Goal: Task Accomplishment & Management: Manage account settings

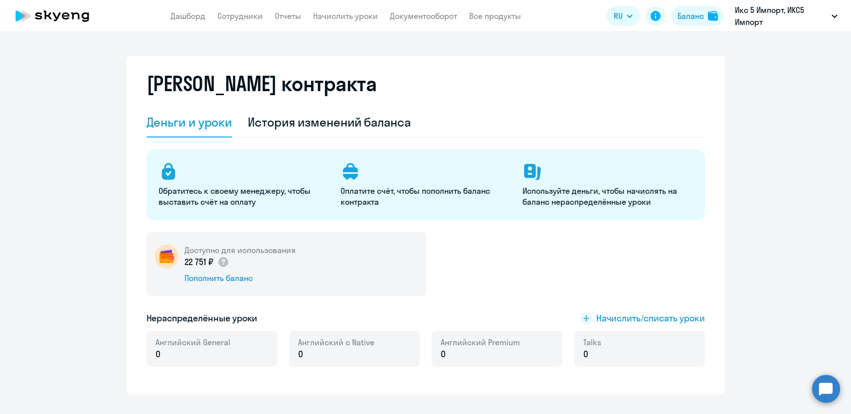
select select "english_adult_not_native_speaker"
click at [255, 20] on link "Сотрудники" at bounding box center [239, 16] width 45 height 10
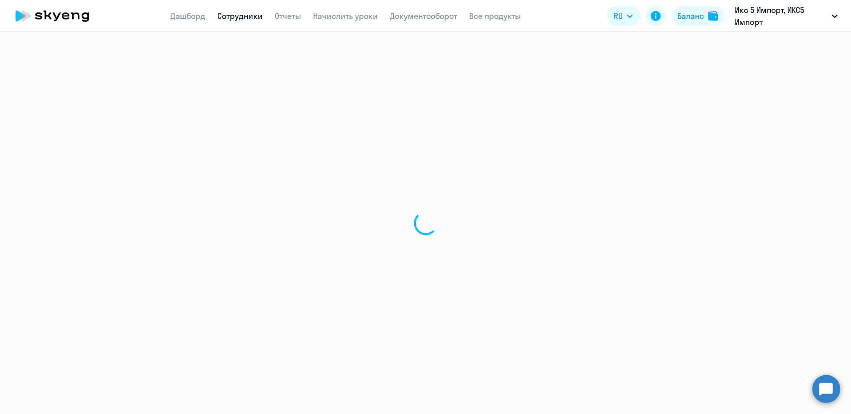
select select "30"
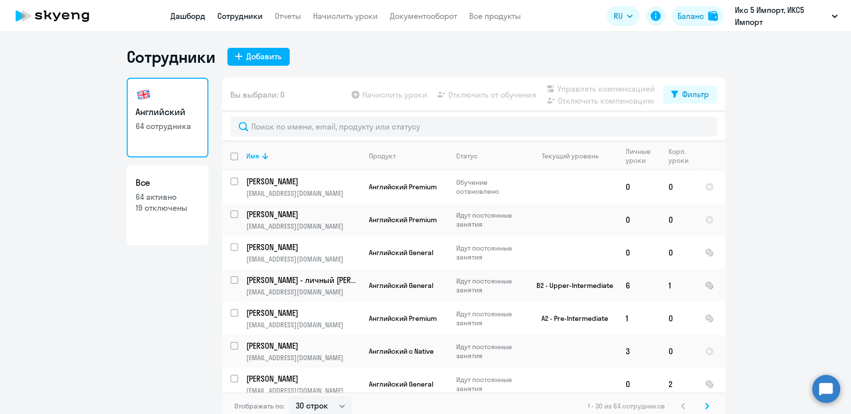
click at [191, 19] on link "Дашборд" at bounding box center [187, 16] width 35 height 10
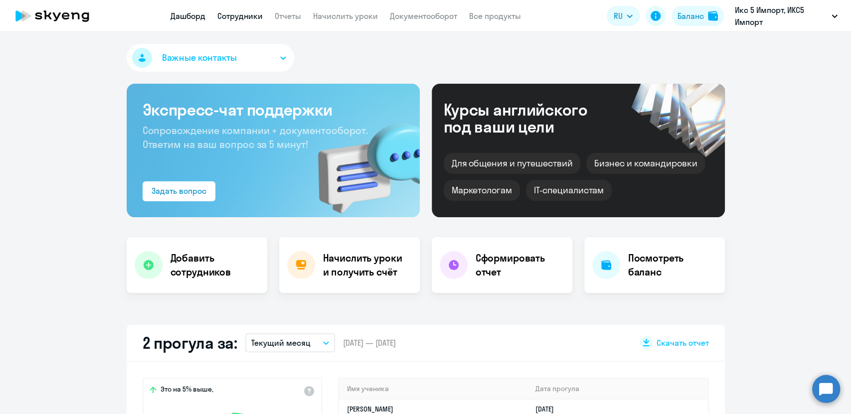
click at [249, 17] on link "Сотрудники" at bounding box center [239, 16] width 45 height 10
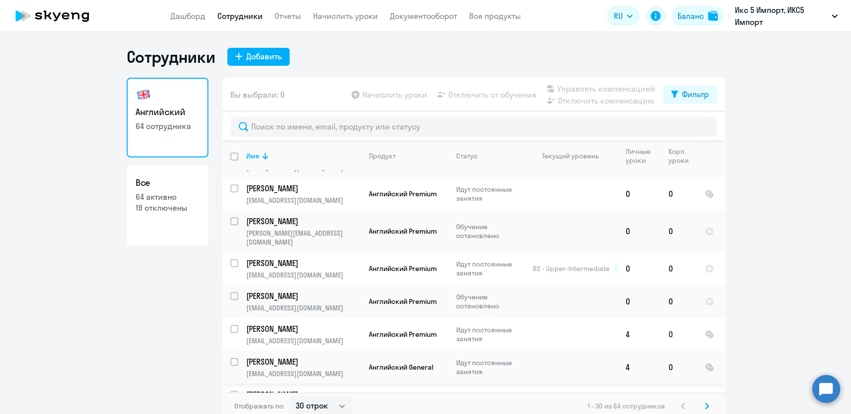
scroll to position [6, 0]
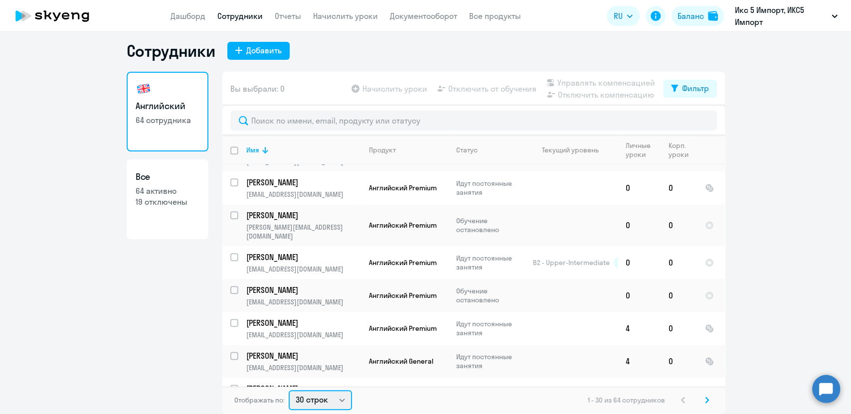
click at [335, 401] on select "30 строк 50 строк 100 строк" at bounding box center [320, 400] width 63 height 20
select select "100"
click at [289, 390] on select "30 строк 50 строк 100 строк" at bounding box center [320, 400] width 63 height 20
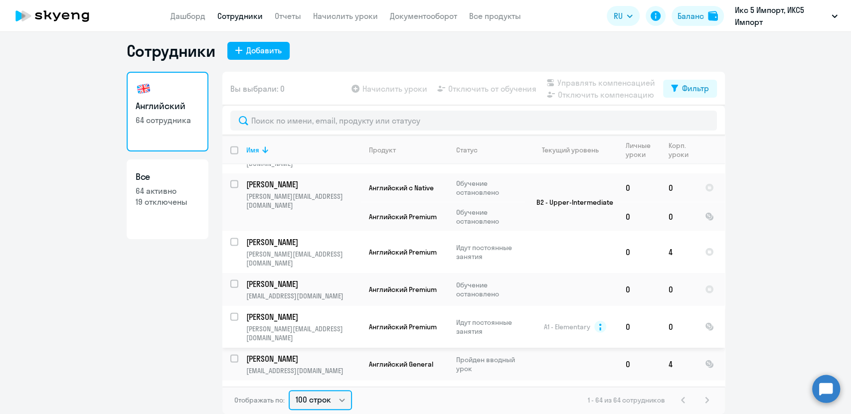
scroll to position [1449, 0]
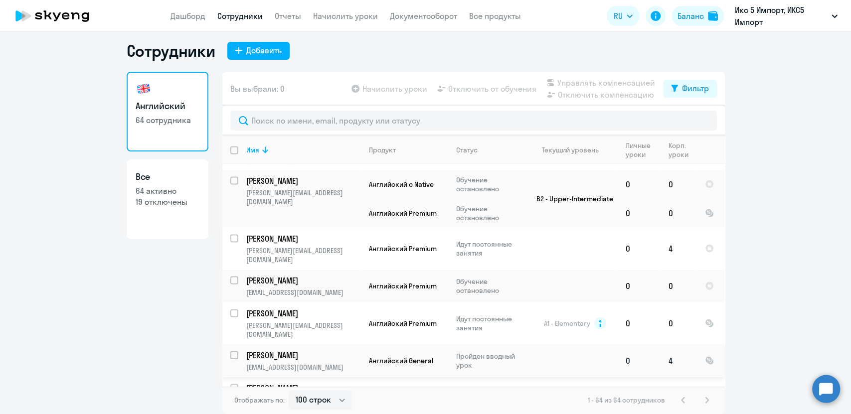
click at [664, 344] on td "4" at bounding box center [678, 360] width 36 height 33
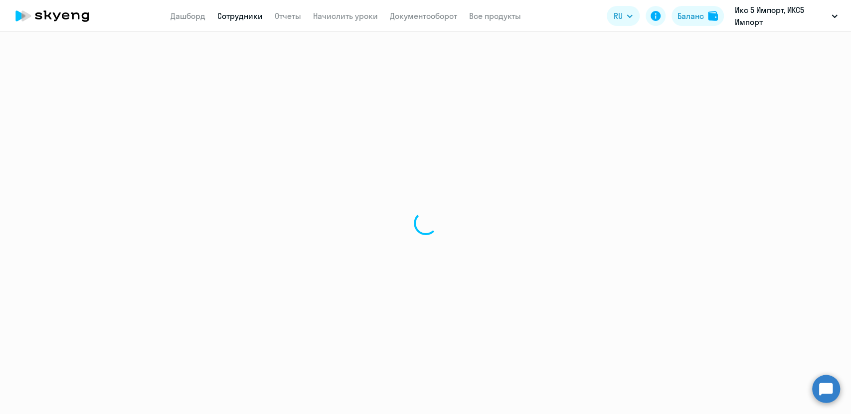
select select "english"
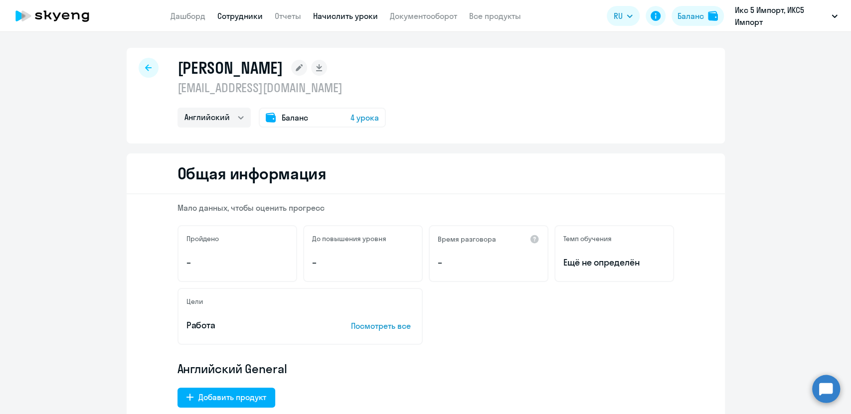
click at [363, 16] on link "Начислить уроки" at bounding box center [345, 16] width 65 height 10
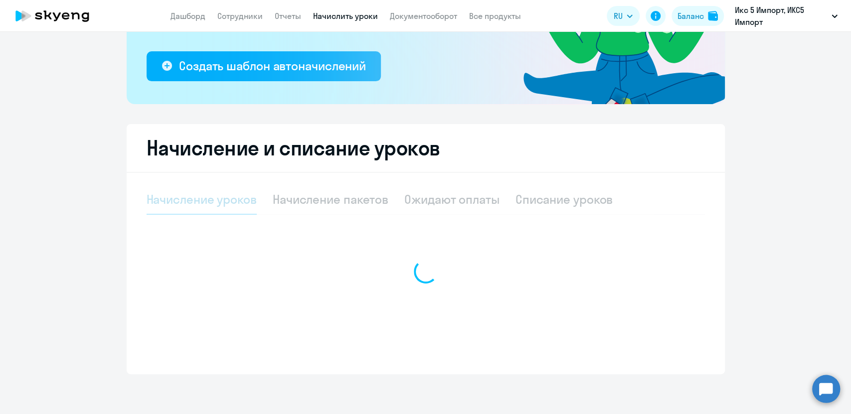
select select "10"
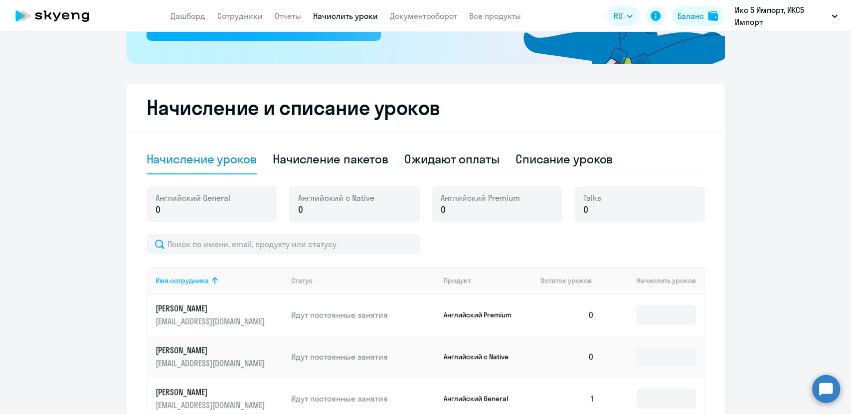
scroll to position [219, 0]
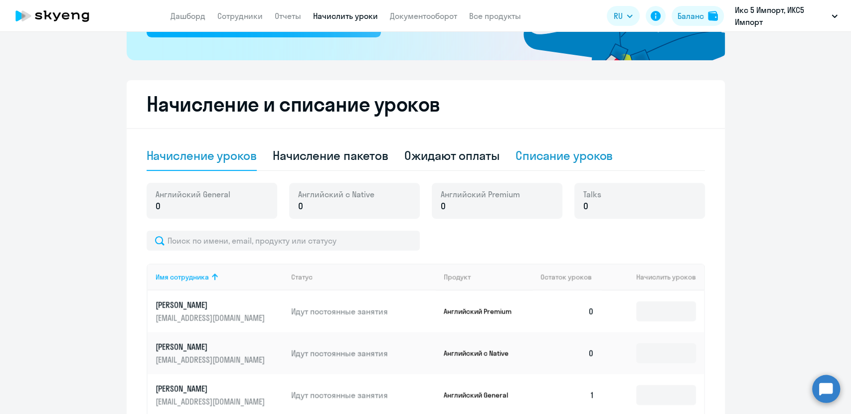
click at [574, 156] on div "Списание уроков" at bounding box center [564, 156] width 98 height 16
select select "10"
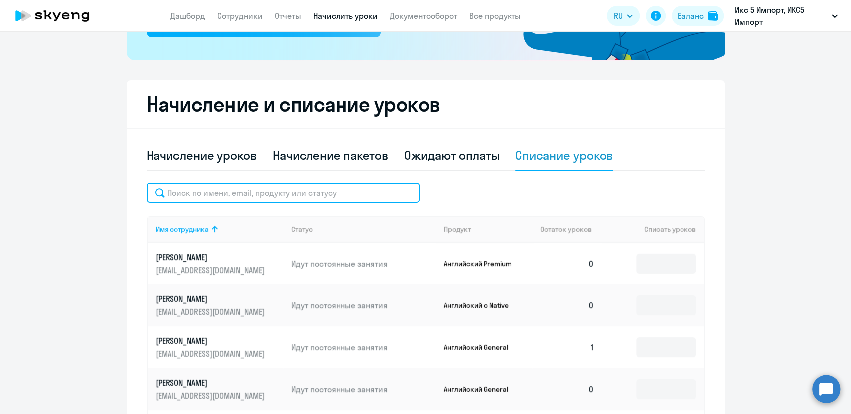
click at [247, 196] on input "text" at bounding box center [283, 193] width 273 height 20
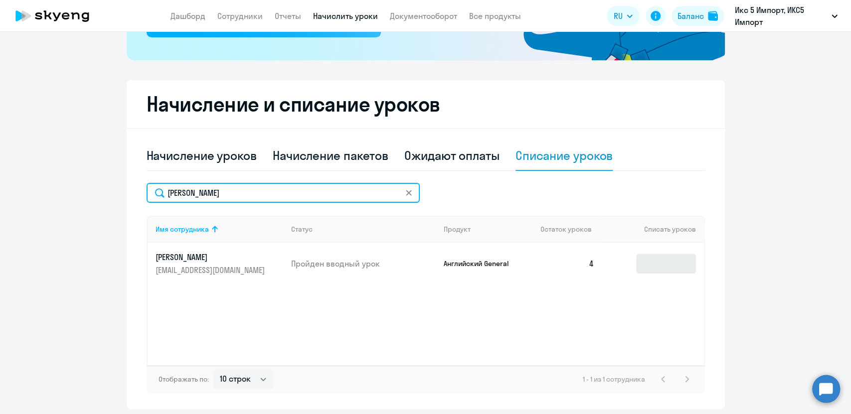
type input "[PERSON_NAME]"
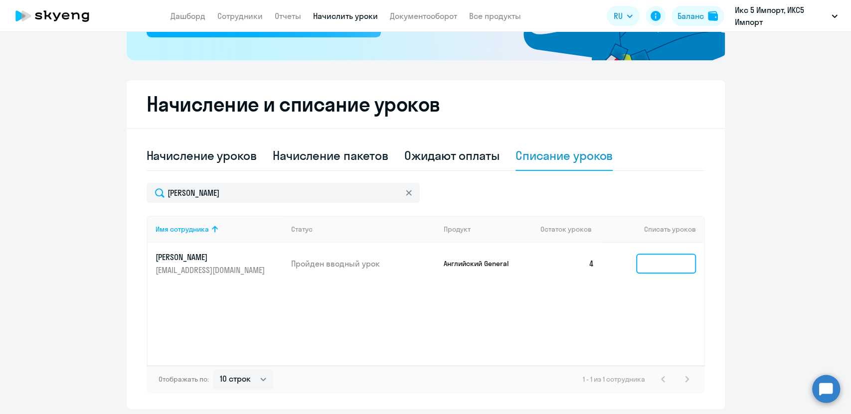
click at [649, 264] on input at bounding box center [666, 264] width 60 height 20
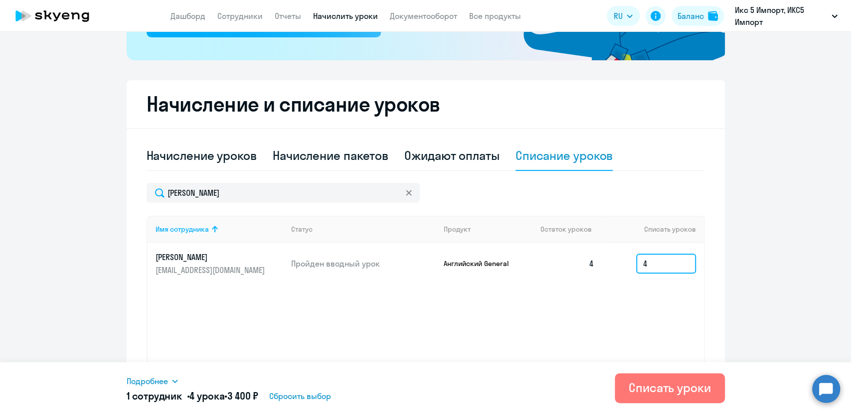
scroll to position [254, 0]
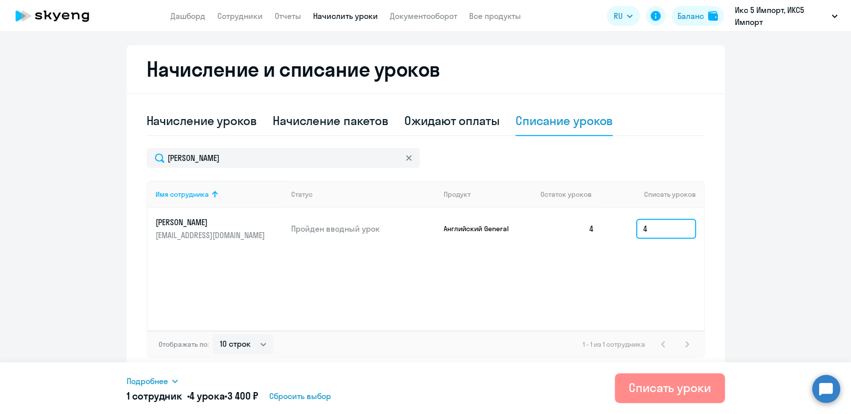
type input "4"
click at [686, 390] on div "Списать уроки" at bounding box center [670, 388] width 82 height 16
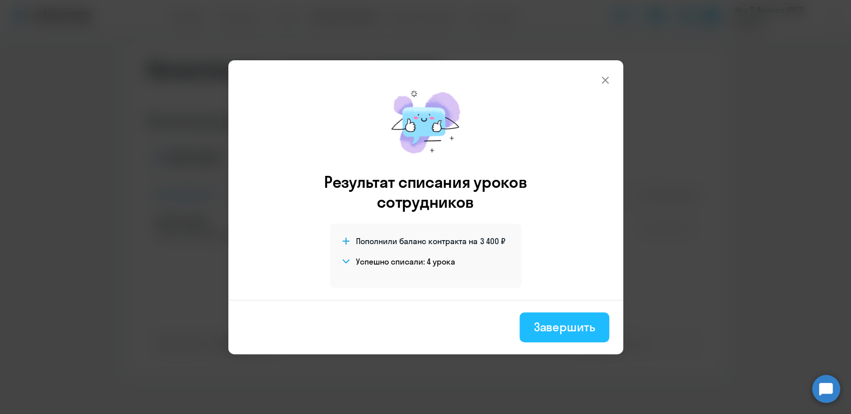
click at [578, 326] on div "Завершить" at bounding box center [563, 327] width 61 height 16
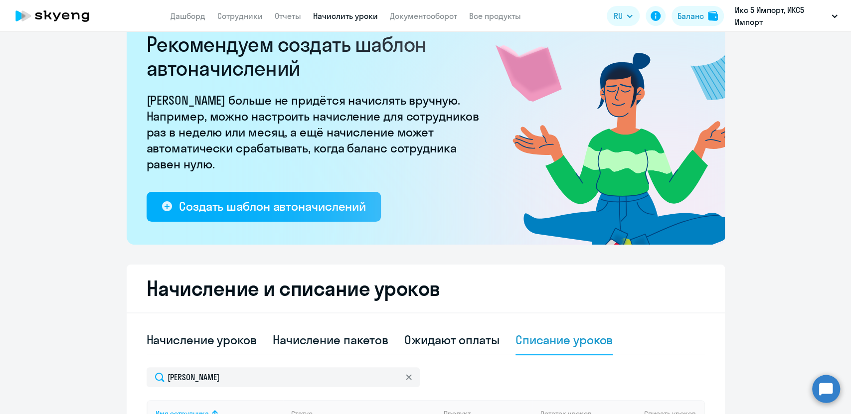
scroll to position [0, 0]
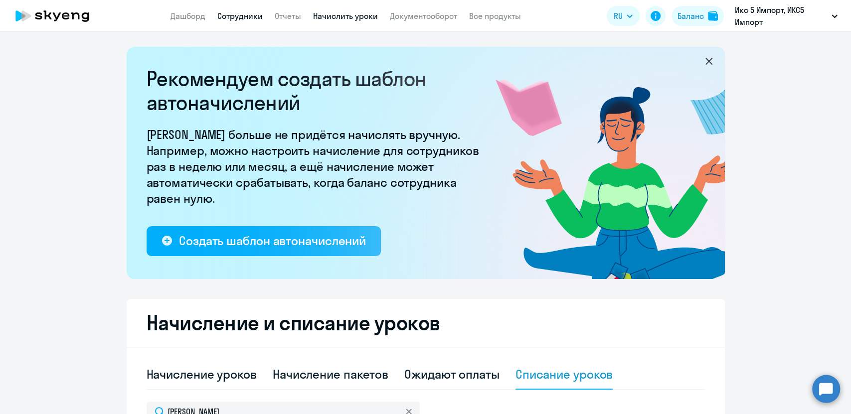
click at [225, 15] on link "Сотрудники" at bounding box center [239, 16] width 45 height 10
select select "30"
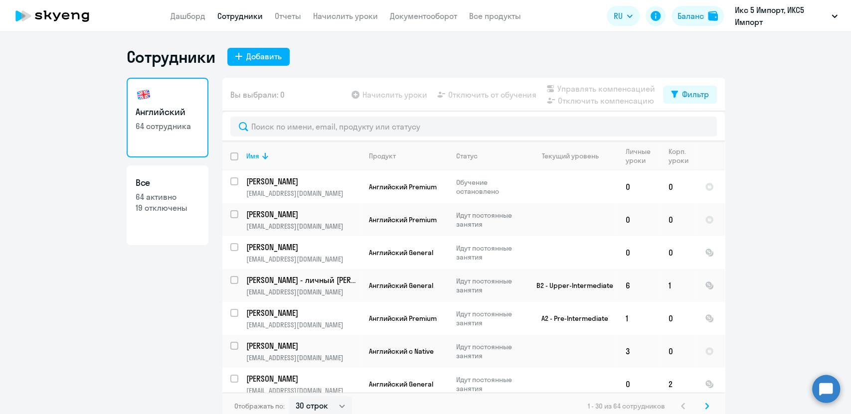
click at [841, 229] on ng-component "Сотрудники Добавить Английский 64 сотрудника Все 64 активно 19 отключены Вы выб…" at bounding box center [425, 233] width 851 height 373
